Goal: Find specific page/section: Find specific page/section

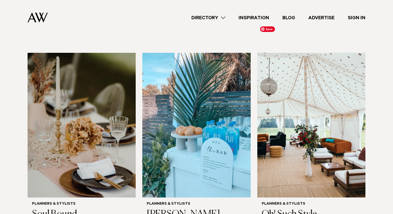
scroll to position [380, 0]
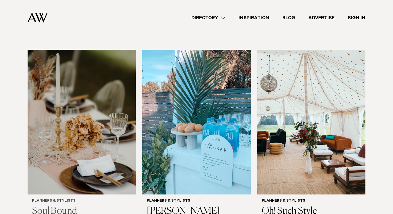
click at [49, 206] on h3 "Soul Bound" at bounding box center [81, 211] width 99 height 11
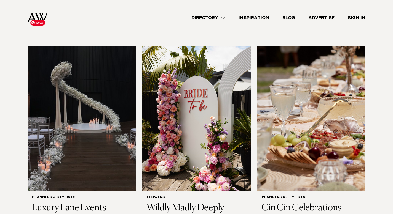
scroll to position [571, 0]
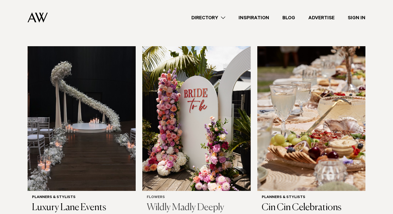
click at [165, 203] on h3 "Wildly Madly Deeply" at bounding box center [196, 208] width 99 height 11
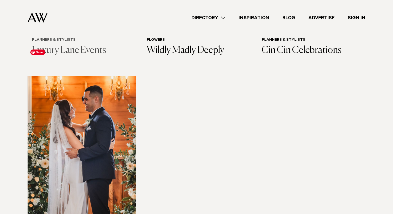
scroll to position [729, 0]
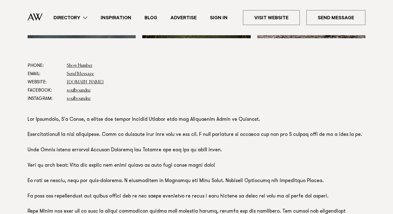
scroll to position [283, 0]
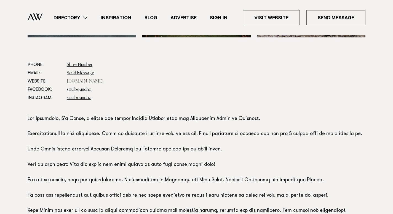
click at [87, 79] on link "[DOMAIN_NAME]" at bounding box center [85, 81] width 37 height 4
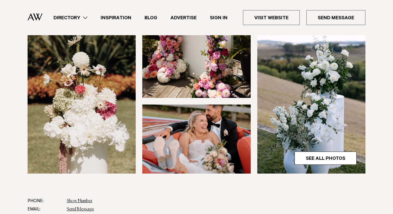
scroll to position [149, 0]
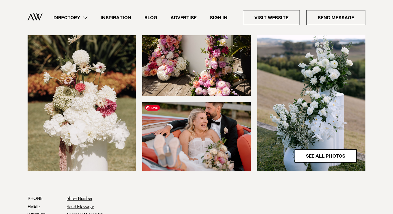
click at [200, 119] on img at bounding box center [196, 137] width 108 height 69
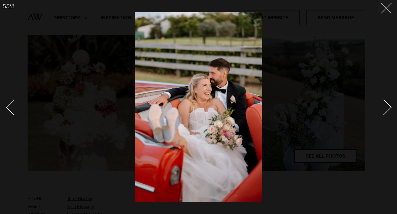
click at [384, 12] on button at bounding box center [384, 6] width 12 height 12
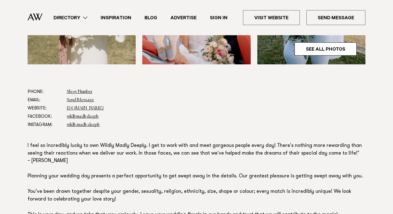
scroll to position [257, 0]
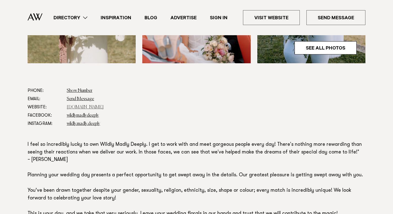
click at [90, 109] on link "[DOMAIN_NAME]" at bounding box center [85, 107] width 37 height 4
